Goal: Transaction & Acquisition: Purchase product/service

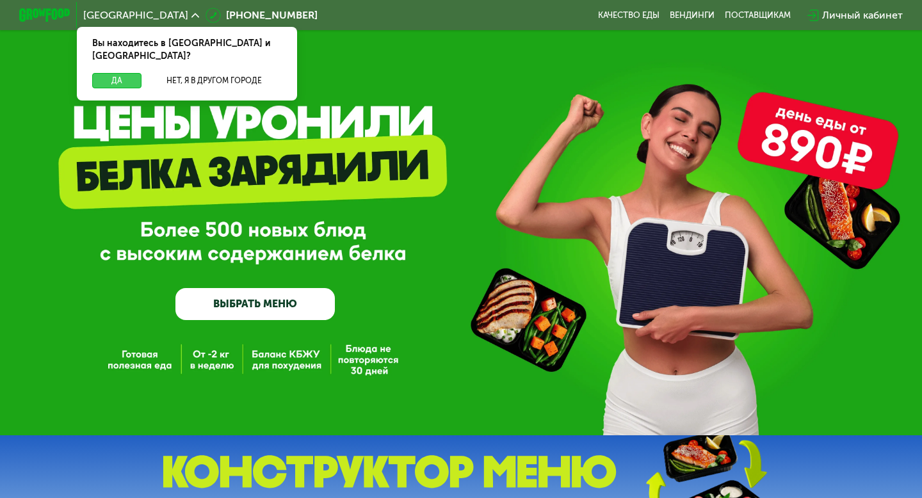
click at [128, 73] on button "Да" at bounding box center [116, 80] width 49 height 15
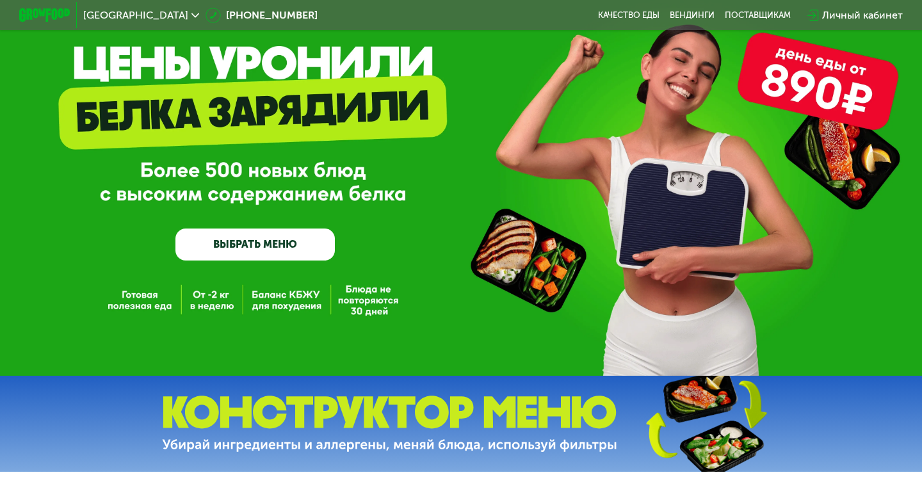
scroll to position [66, 0]
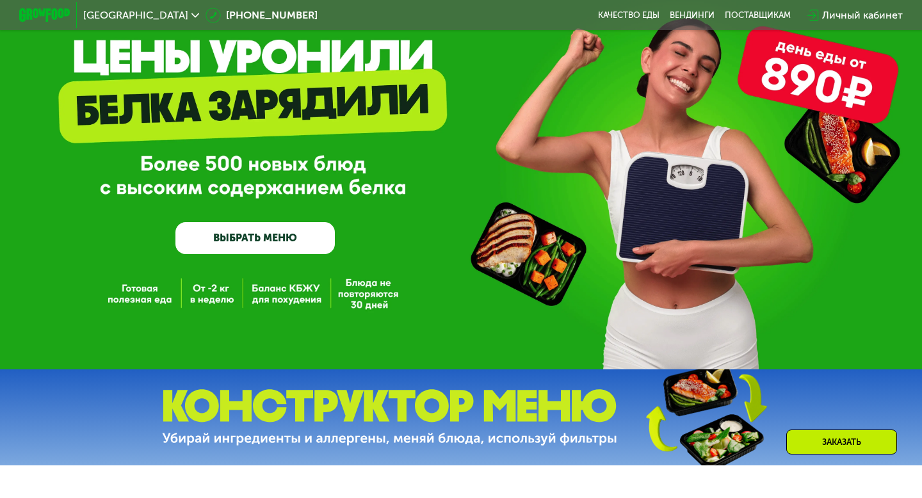
click at [219, 254] on div "GrowFood — доставка правильного питания ВЫБРАТЬ МЕНЮ" at bounding box center [461, 151] width 922 height 435
click at [228, 241] on link "ВЫБРАТЬ МЕНЮ" at bounding box center [254, 238] width 159 height 32
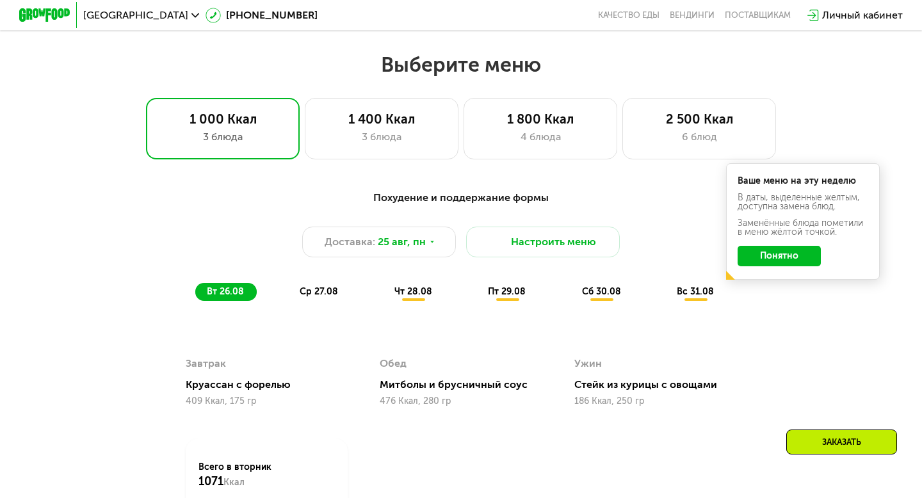
scroll to position [546, 0]
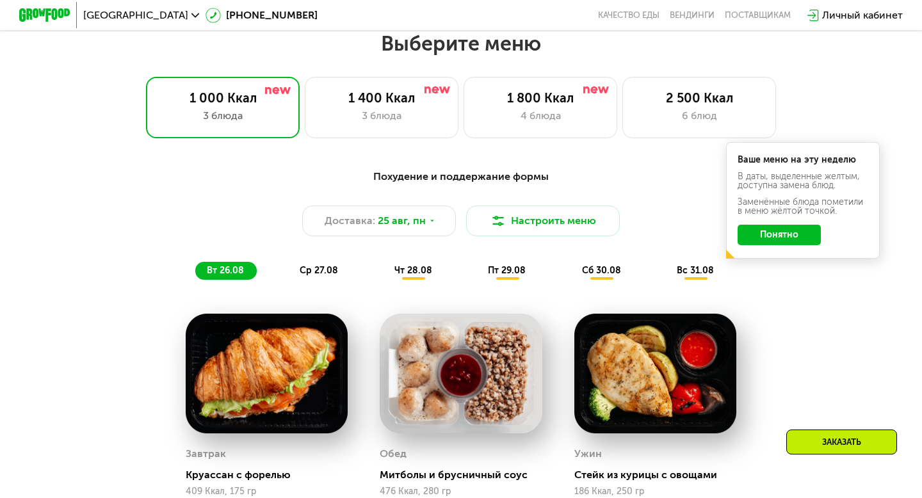
click at [770, 237] on button "Понятно" at bounding box center [779, 235] width 83 height 20
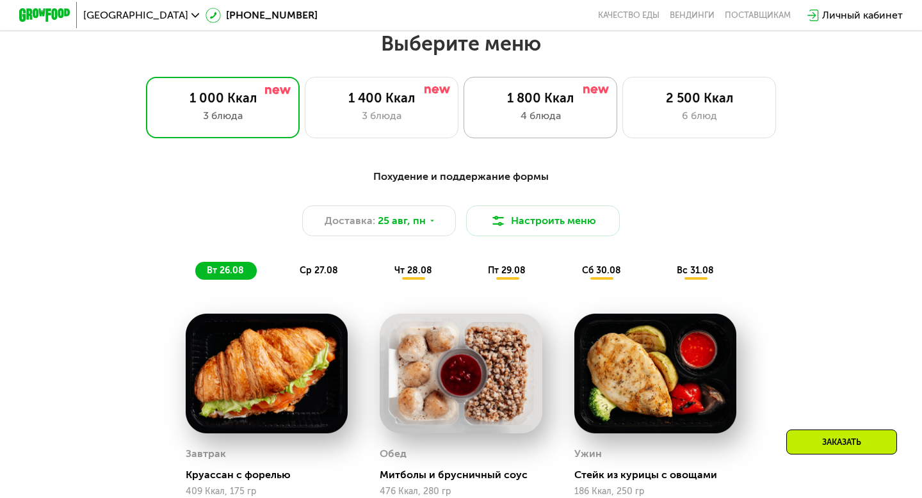
click at [581, 118] on div "4 блюда" at bounding box center [540, 115] width 127 height 15
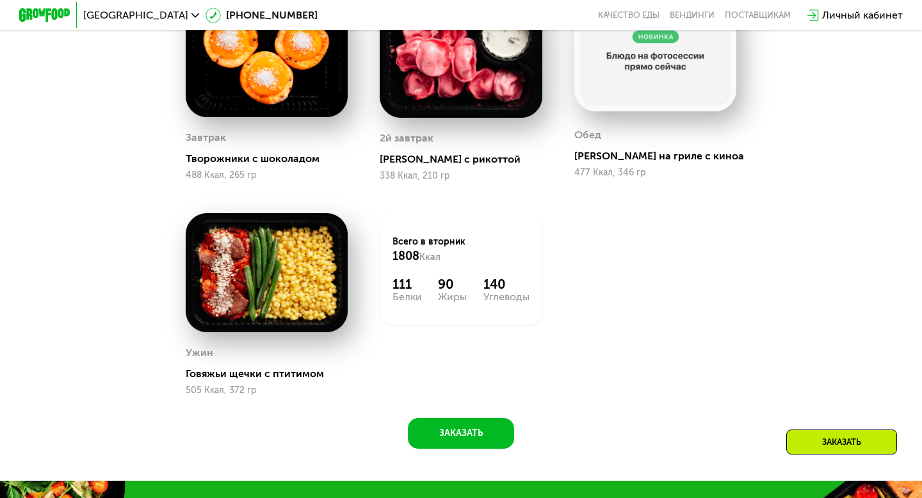
scroll to position [862, 0]
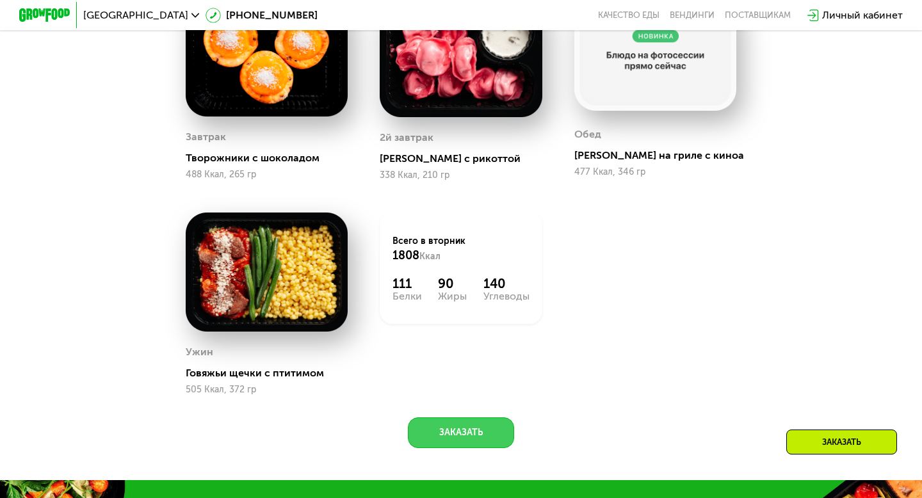
click at [434, 435] on button "Заказать" at bounding box center [461, 432] width 106 height 31
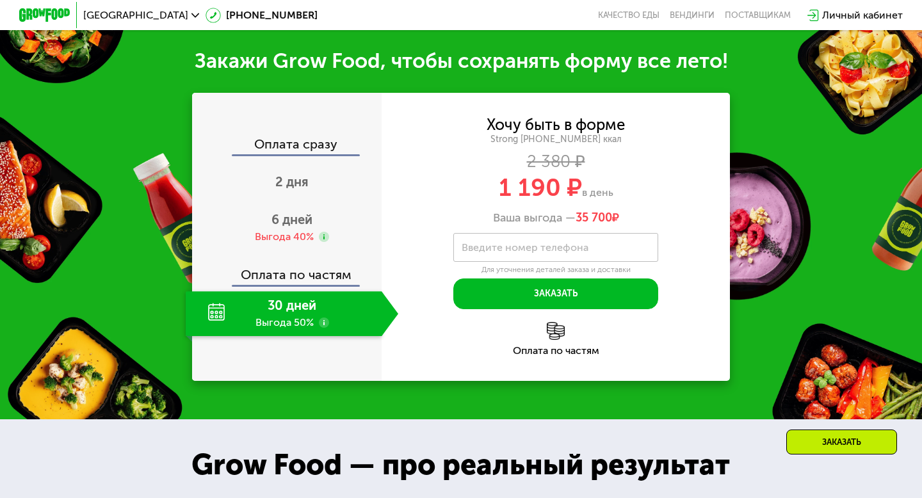
scroll to position [1341, 0]
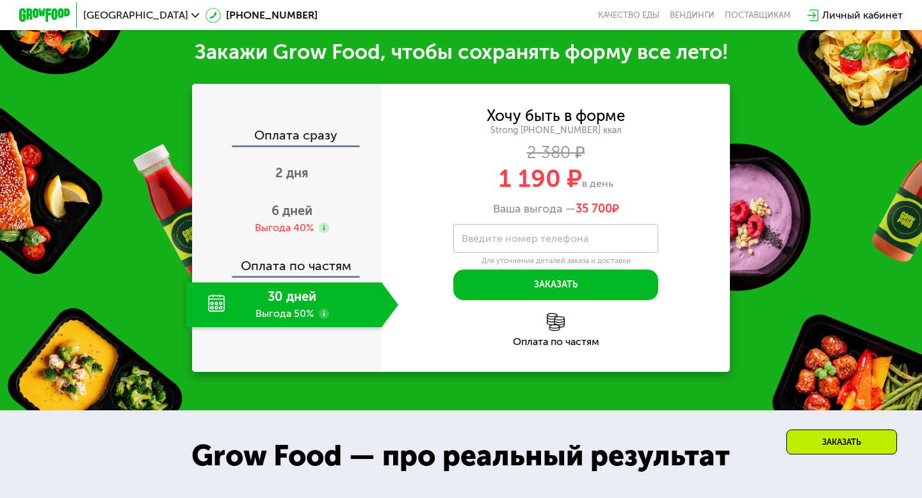
click at [573, 209] on div "Ваша выгода — 35 700 ₽" at bounding box center [556, 209] width 348 height 14
click at [579, 186] on span "1 190 ₽" at bounding box center [540, 178] width 83 height 29
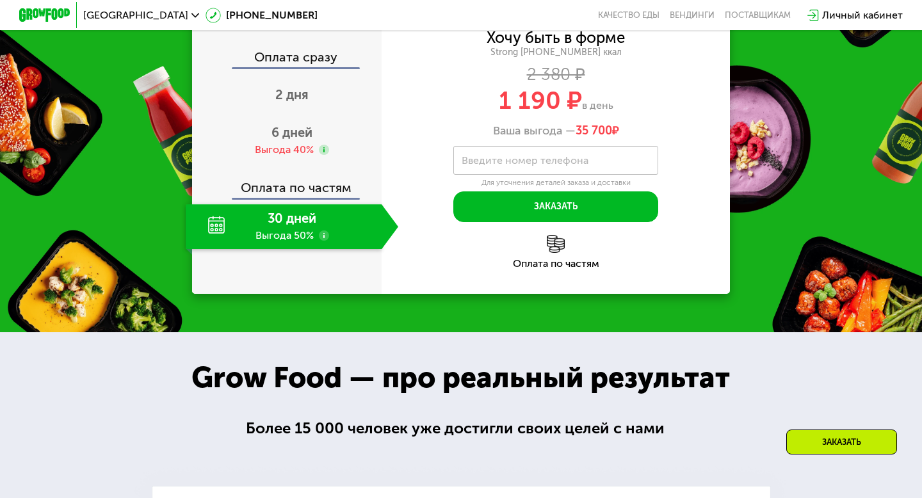
scroll to position [1420, 0]
